Goal: Check status: Check status

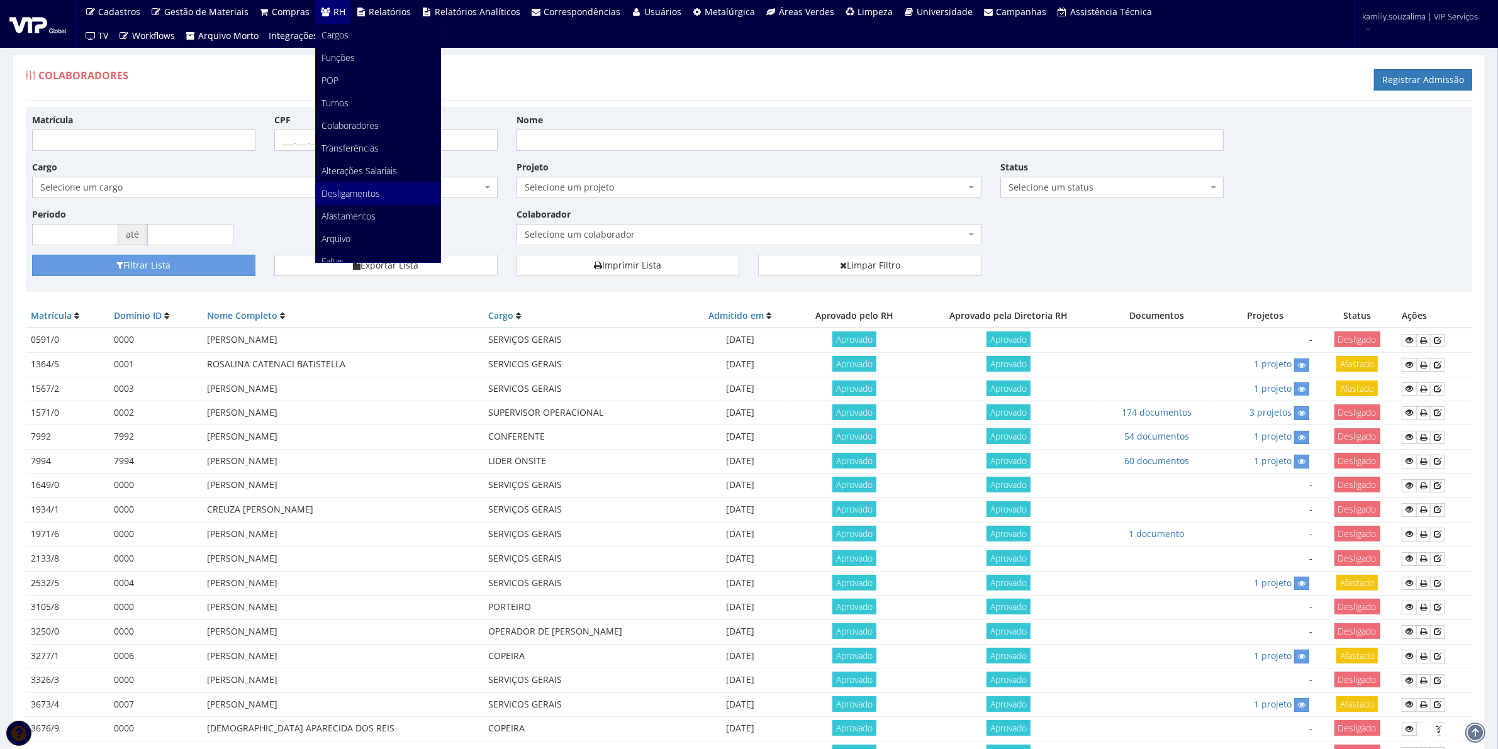
scroll to position [157, 0]
click at [339, 101] on span "Faltas" at bounding box center [333, 104] width 23 height 12
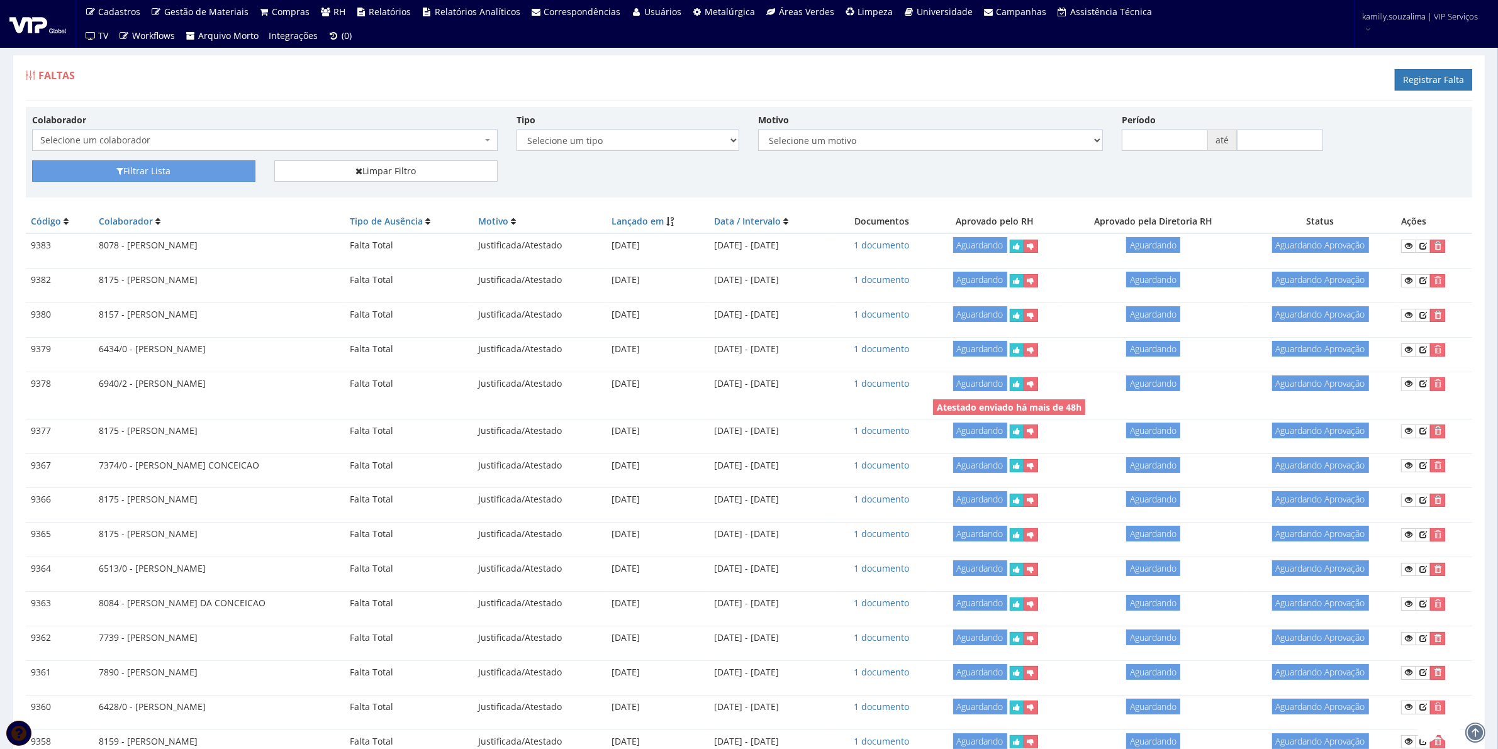
click at [369, 124] on div "Colaborador Selecione um colaborador 7015/0 - ADEILTON LUIZ NETO 7054/0 - ADELI…" at bounding box center [265, 132] width 485 height 38
click at [378, 142] on span "Selecione um colaborador" at bounding box center [261, 140] width 442 height 13
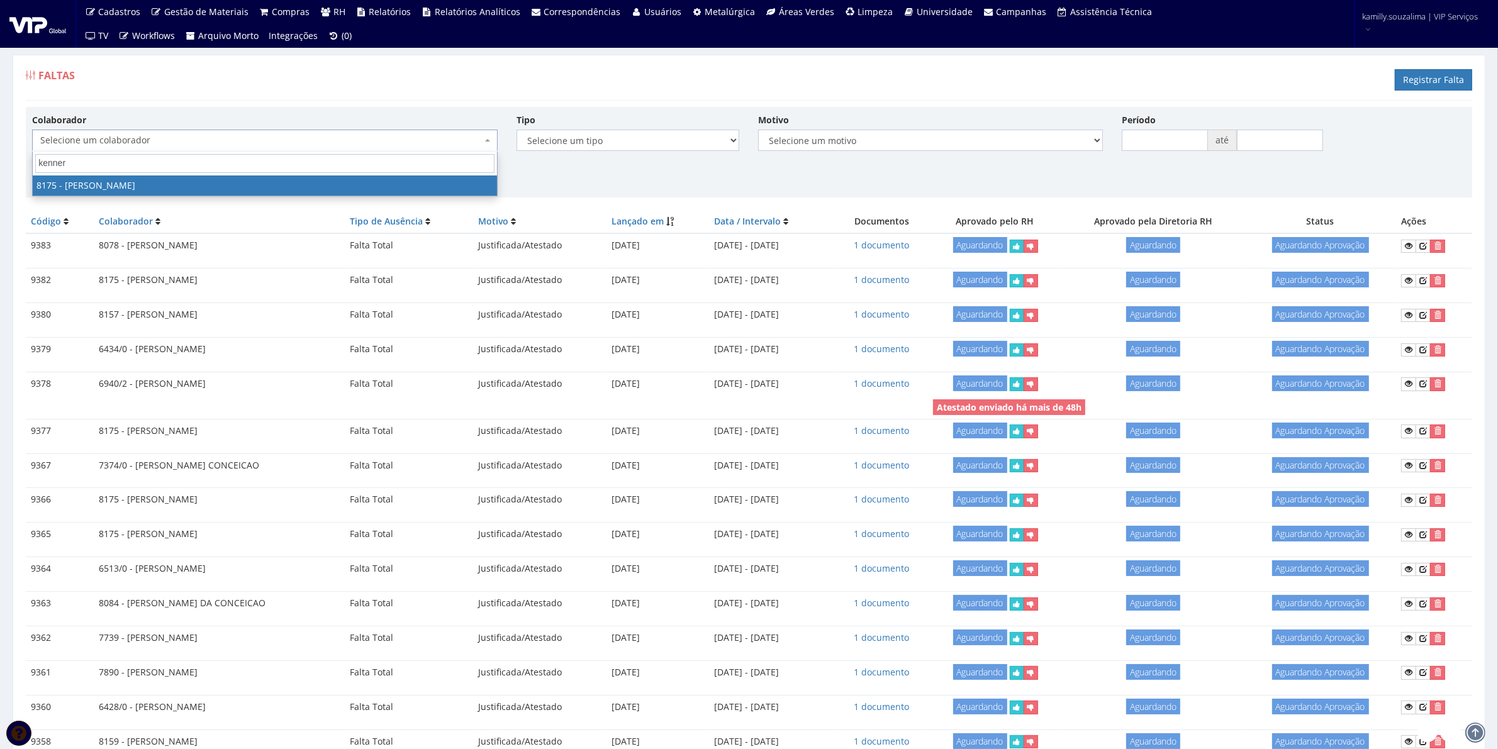
type input "kenner"
select select "4012"
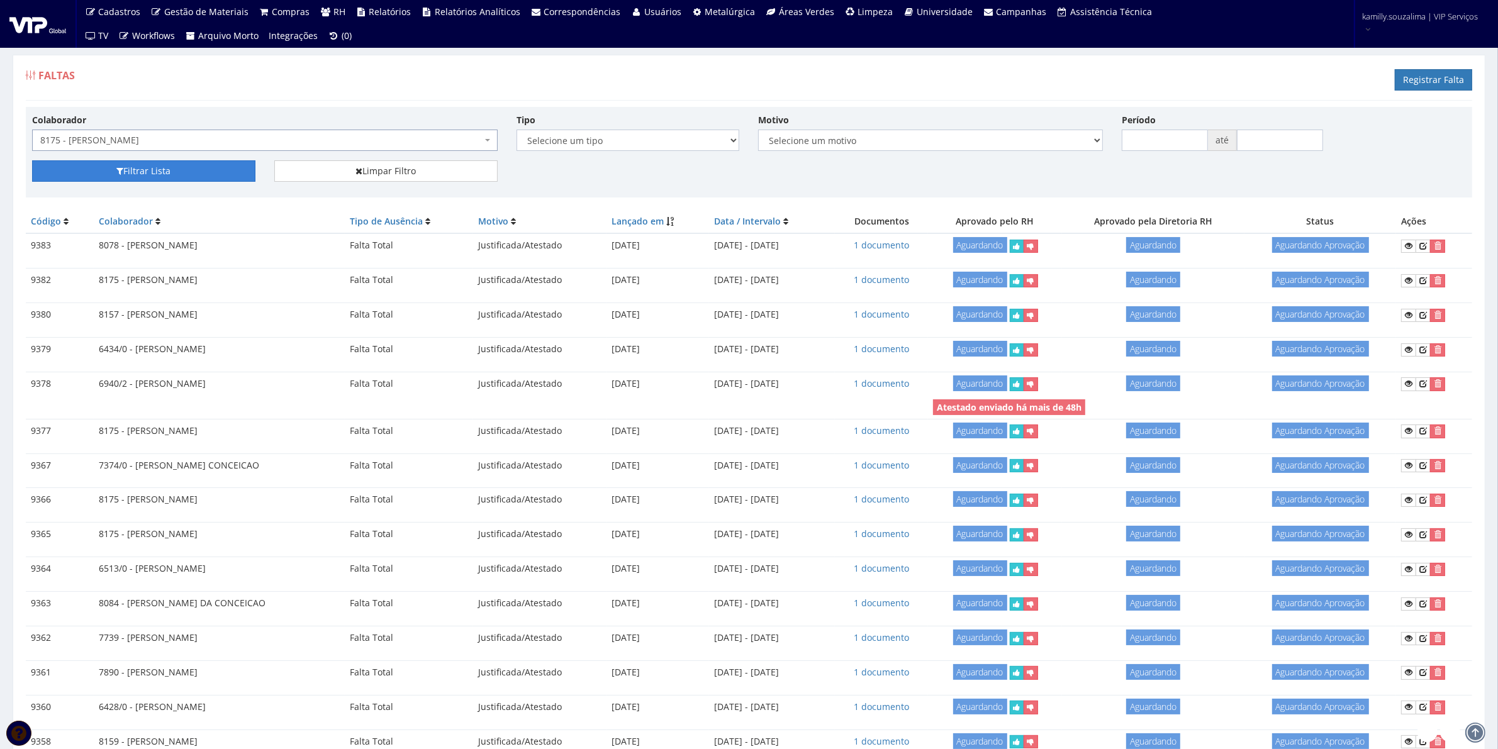
click at [189, 181] on button "Filtrar Lista" at bounding box center [143, 170] width 223 height 21
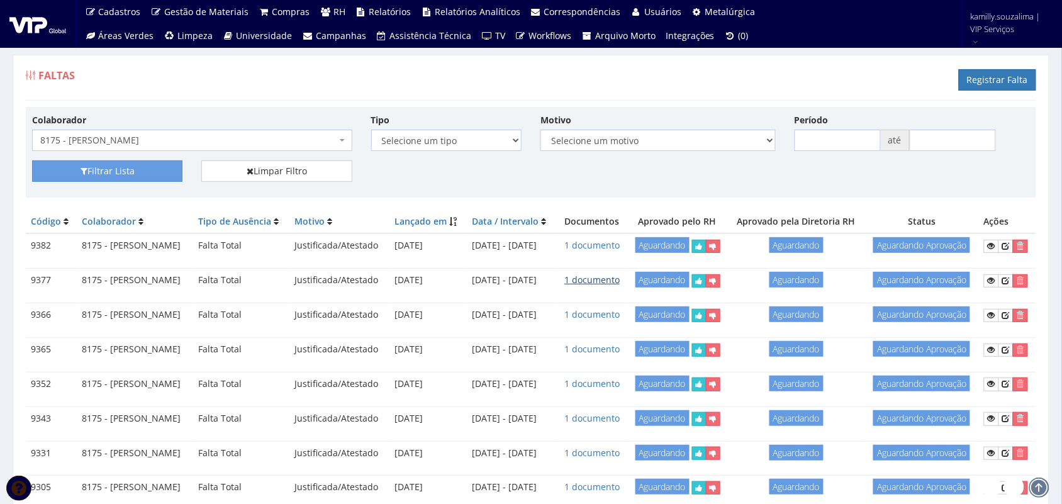
click at [620, 286] on link "1 documento" at bounding box center [591, 280] width 55 height 12
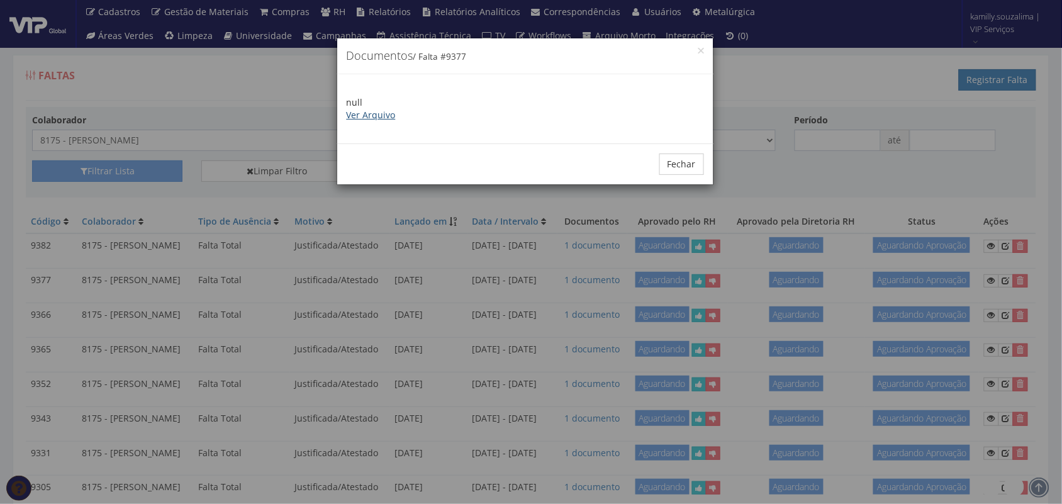
click at [375, 110] on link "Ver Arquivo" at bounding box center [371, 115] width 49 height 12
drag, startPoint x: 675, startPoint y: 167, endPoint x: 697, endPoint y: 167, distance: 22.0
click at [674, 167] on button "Fechar" at bounding box center [681, 164] width 45 height 21
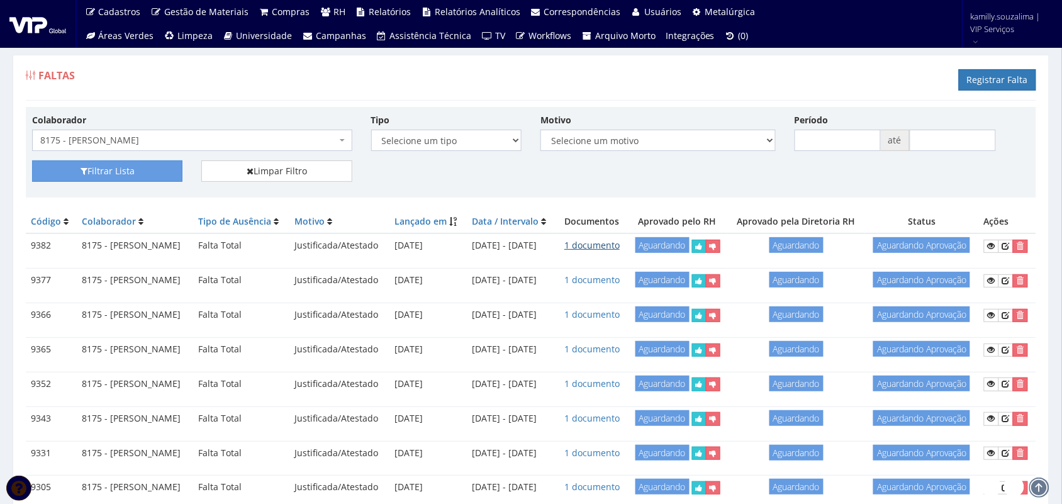
click at [620, 251] on link "1 documento" at bounding box center [591, 245] width 55 height 12
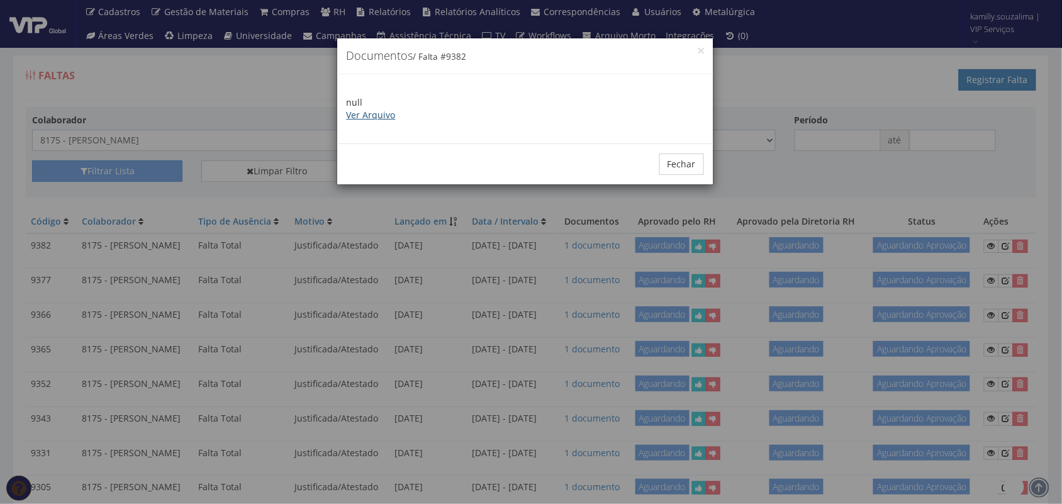
click at [376, 113] on link "Ver Arquivo" at bounding box center [371, 115] width 49 height 12
drag, startPoint x: 669, startPoint y: 162, endPoint x: 740, endPoint y: 168, distance: 71.4
click at [671, 162] on button "Fechar" at bounding box center [681, 164] width 45 height 21
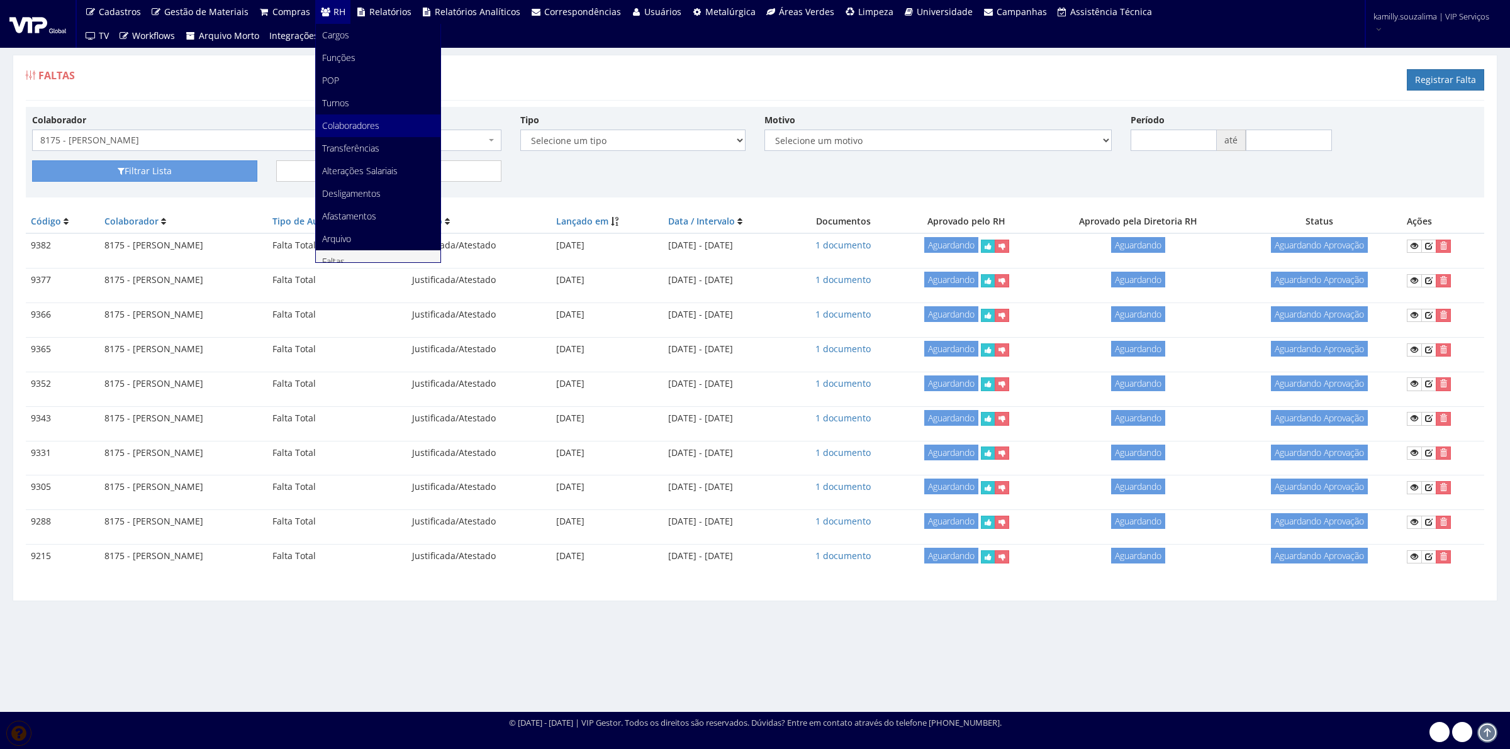
click at [356, 130] on span "Colaboradores" at bounding box center [350, 126] width 57 height 12
